Goal: Browse casually: Explore the website without a specific task or goal

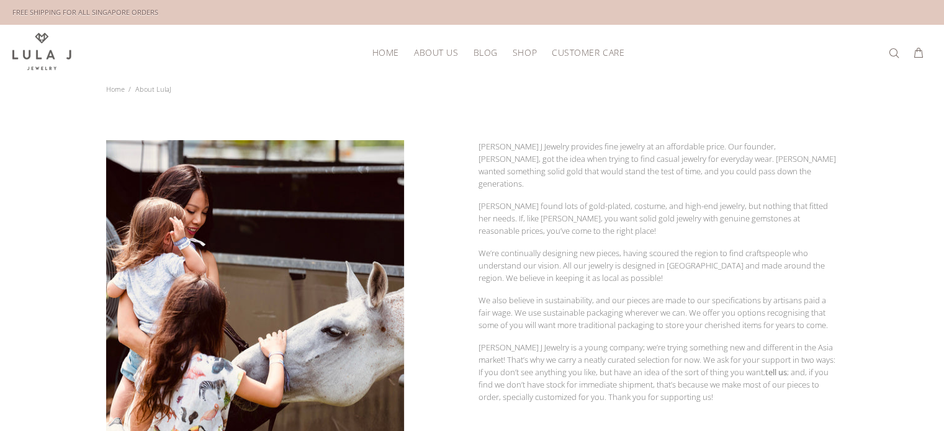
click at [384, 53] on span "HOME" at bounding box center [385, 52] width 27 height 9
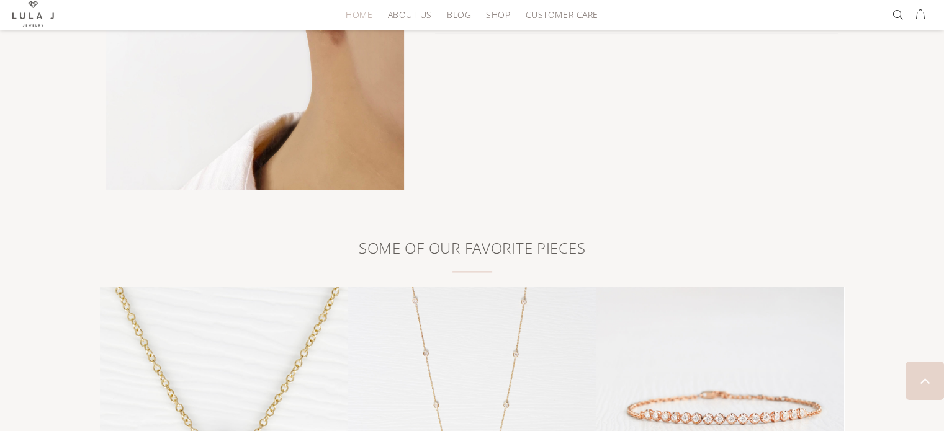
scroll to position [1490, 0]
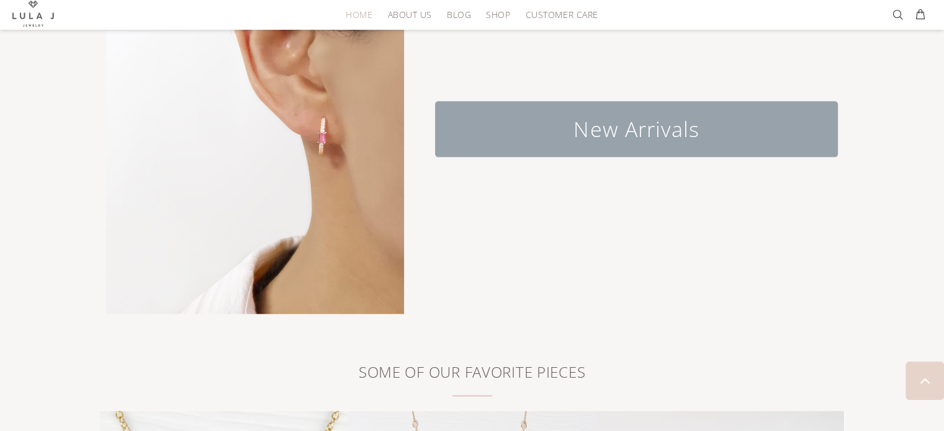
click at [660, 121] on h2 "New Arrivals" at bounding box center [636, 129] width 403 height 56
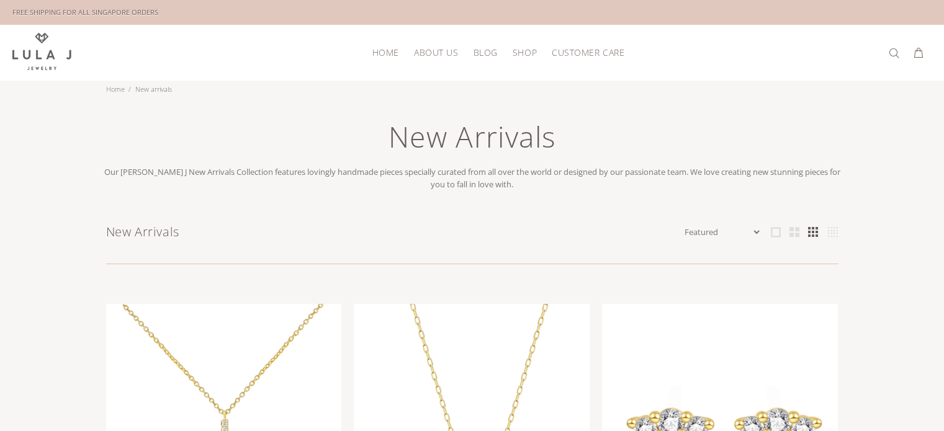
click at [382, 48] on span "HOME" at bounding box center [385, 52] width 27 height 9
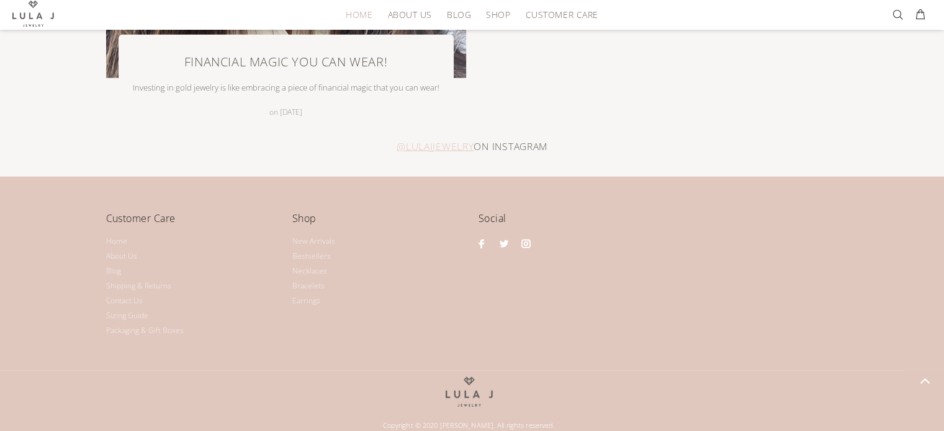
scroll to position [3001, 0]
